Goal: Task Accomplishment & Management: Manage account settings

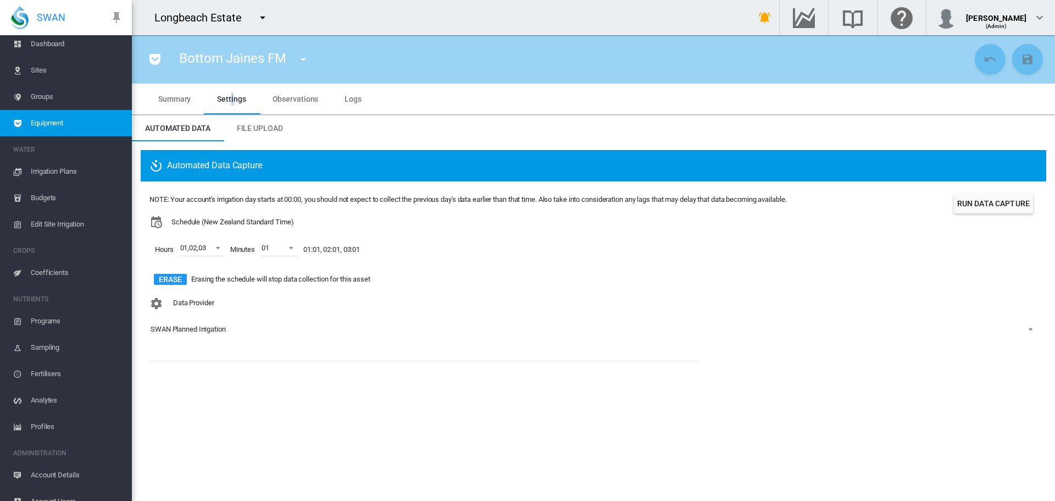
scroll to position [40, 0]
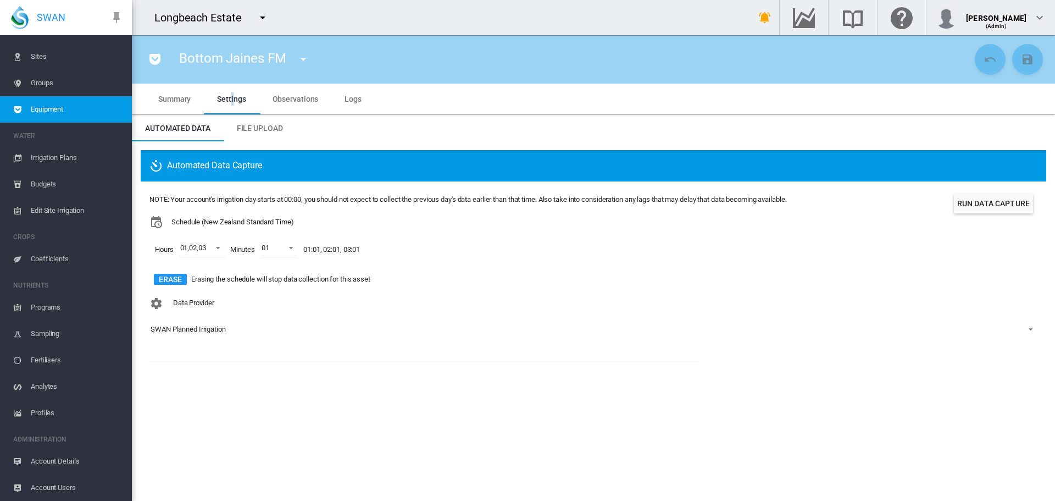
click at [47, 462] on span "Account Details" at bounding box center [77, 461] width 92 height 26
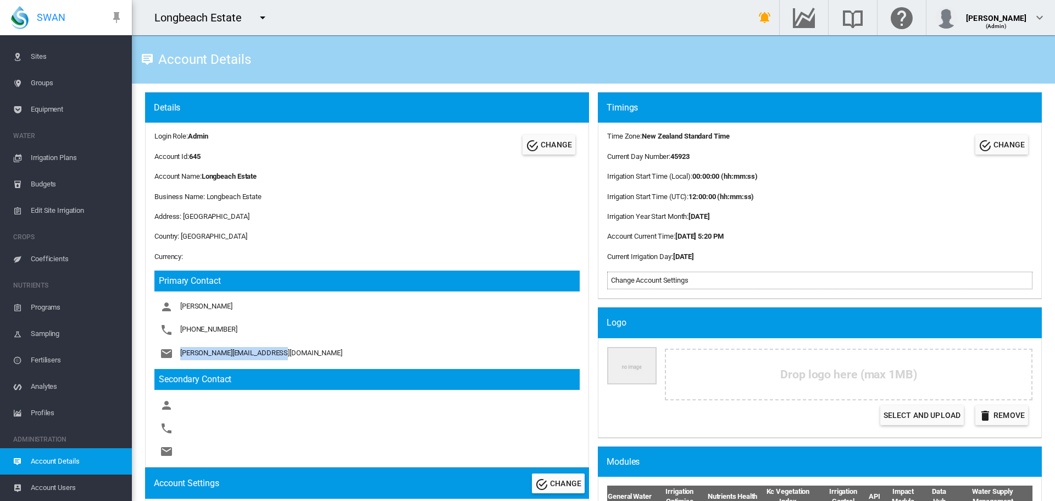
drag, startPoint x: 294, startPoint y: 351, endPoint x: 182, endPoint y: 352, distance: 111.6
click at [182, 352] on div "[PERSON_NAME] [PHONE_NUMBER] [PERSON_NAME][EMAIL_ADDRESS][DOMAIN_NAME]" at bounding box center [366, 329] width 425 height 59
copy span "[PERSON_NAME][EMAIL_ADDRESS][DOMAIN_NAME]"
click at [54, 486] on span "Account Users" at bounding box center [77, 487] width 92 height 26
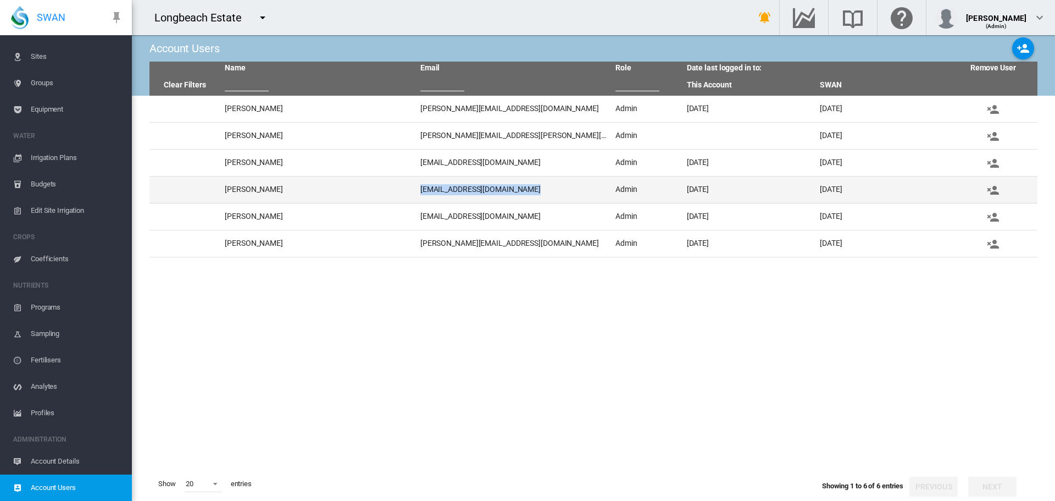
drag, startPoint x: 538, startPoint y: 193, endPoint x: 418, endPoint y: 191, distance: 119.3
click at [418, 191] on td "[EMAIL_ADDRESS][DOMAIN_NAME]" at bounding box center [514, 189] width 196 height 26
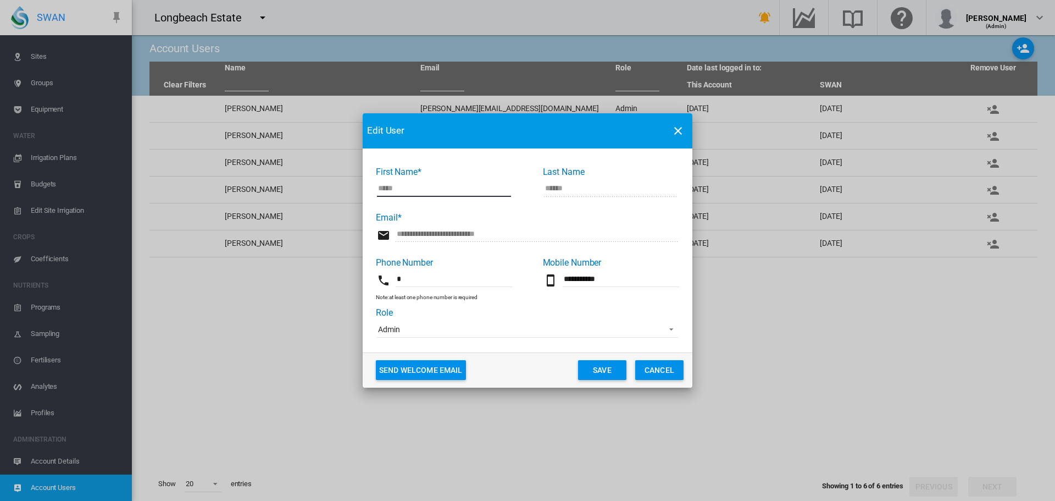
click at [377, 229] on md-input-container "**********" at bounding box center [527, 240] width 303 height 32
click at [660, 374] on button "Cancel" at bounding box center [659, 370] width 48 height 20
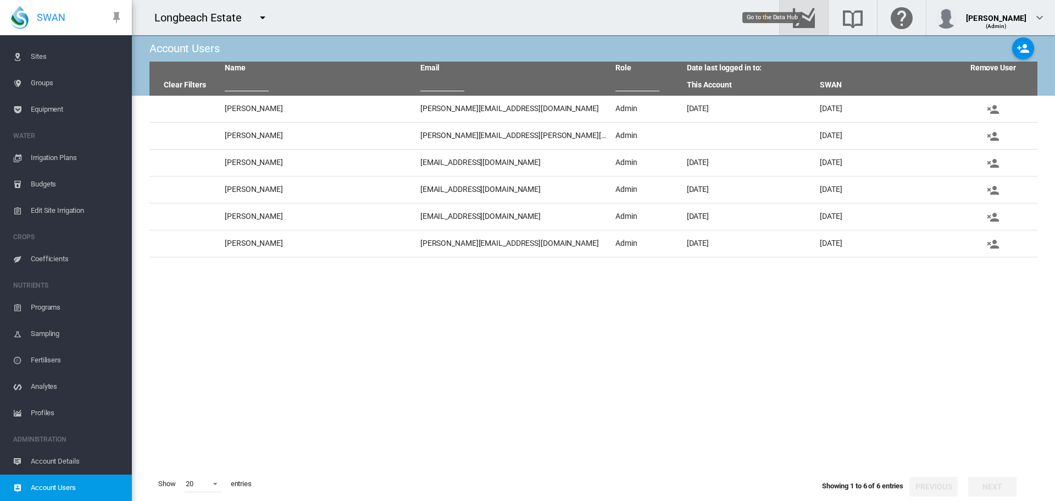
click at [817, 11] on md-icon "Go to the Data Hub" at bounding box center [804, 17] width 26 height 13
click at [817, 16] on md-icon "Go to the Data Hub" at bounding box center [804, 17] width 26 height 13
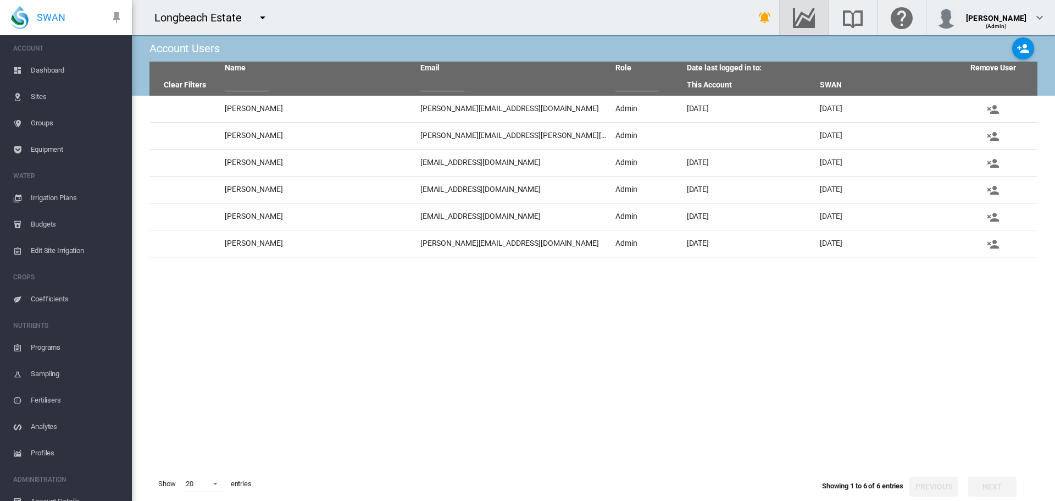
click at [33, 152] on span "Equipment" at bounding box center [77, 149] width 92 height 26
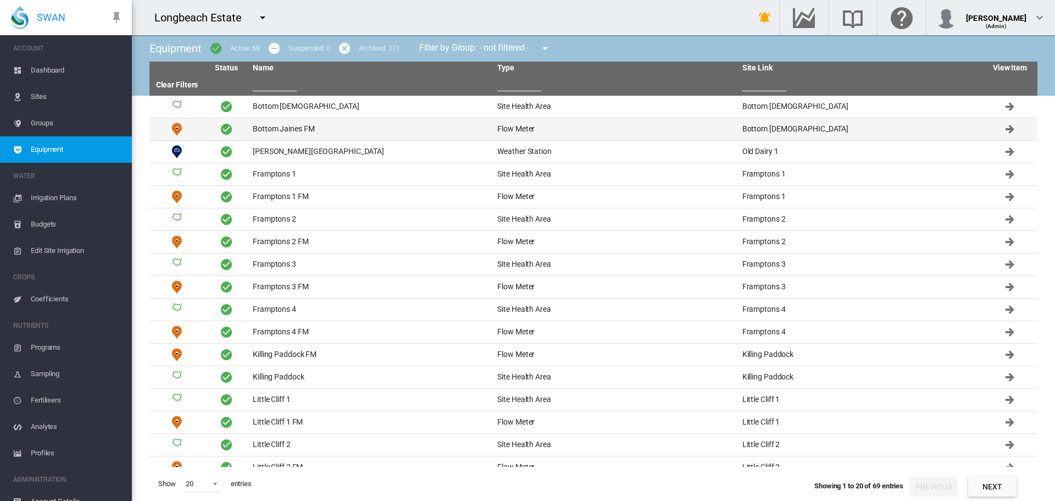
click at [266, 133] on td "Bottom Jaines FM" at bounding box center [370, 129] width 245 height 22
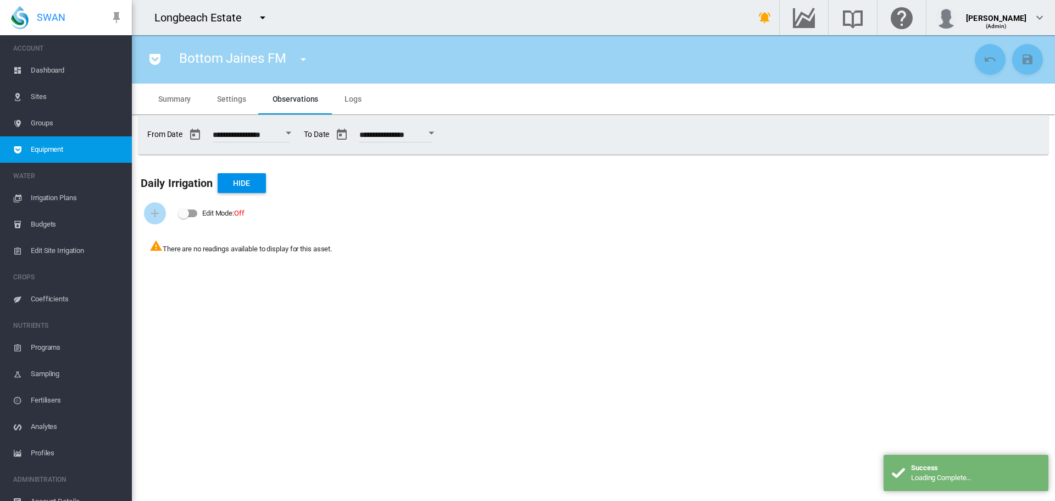
click at [223, 106] on md-tab-item "Settings" at bounding box center [231, 99] width 55 height 31
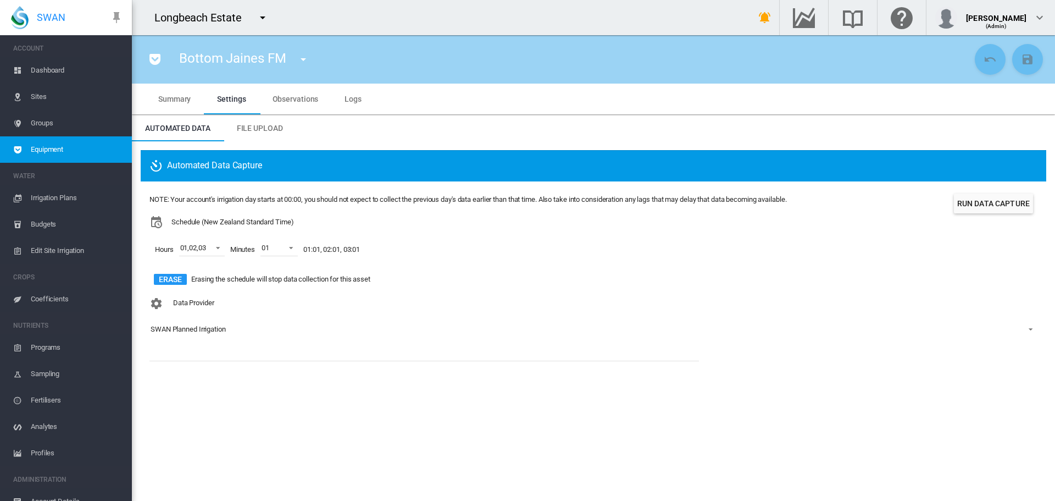
click at [56, 194] on span "Irrigation Plans" at bounding box center [77, 198] width 92 height 26
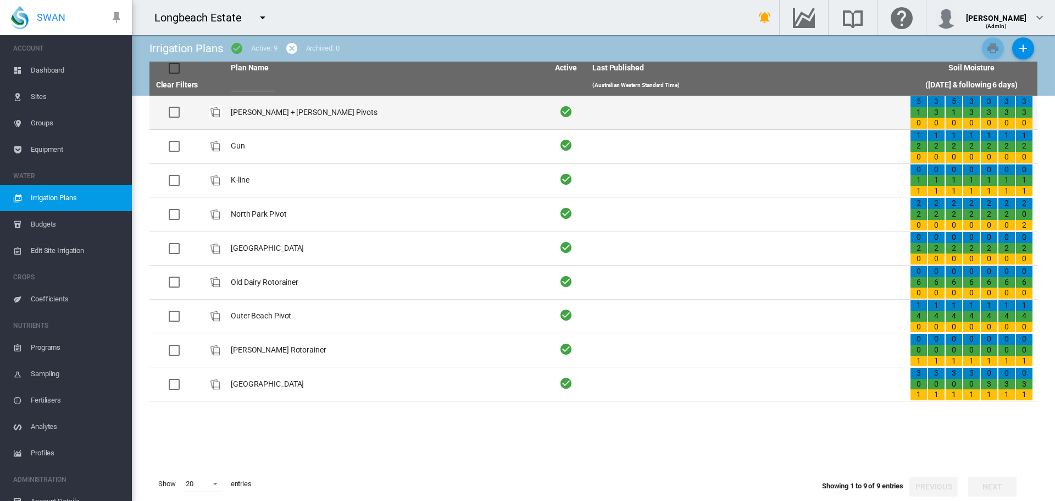
click at [257, 112] on td "[PERSON_NAME] + [PERSON_NAME] Pivots" at bounding box center [385, 113] width 318 height 34
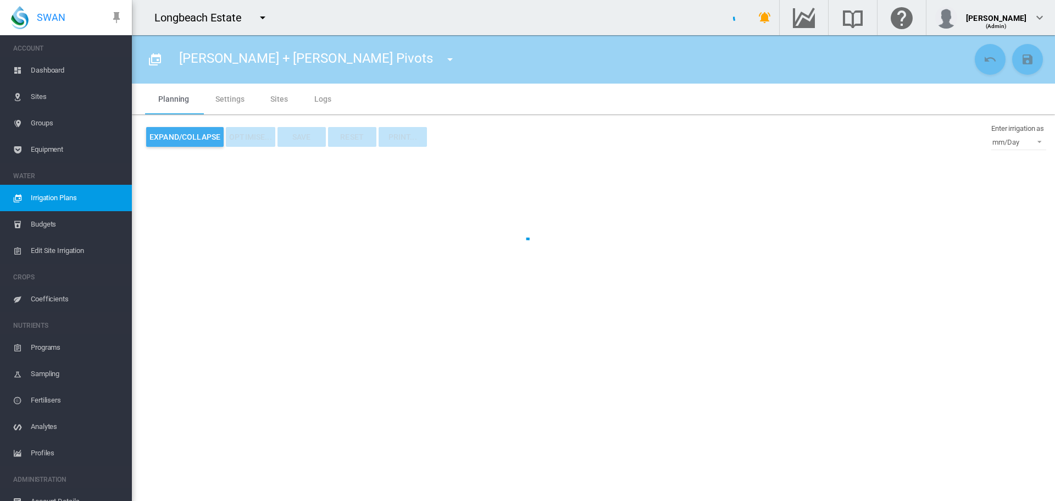
type input "**********"
type input "*"
type input "****"
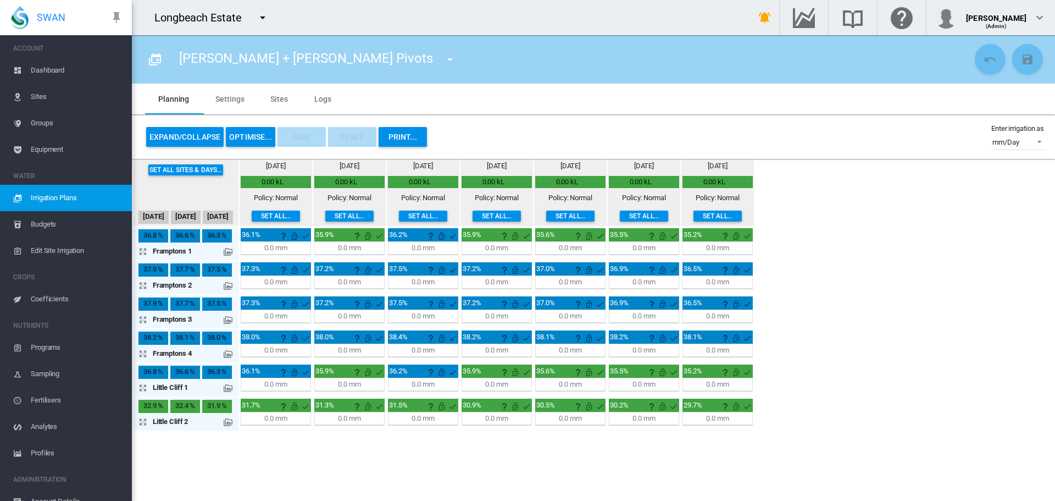
click at [273, 102] on md-tab-item "Sites" at bounding box center [279, 99] width 44 height 31
